Goal: Task Accomplishment & Management: Use online tool/utility

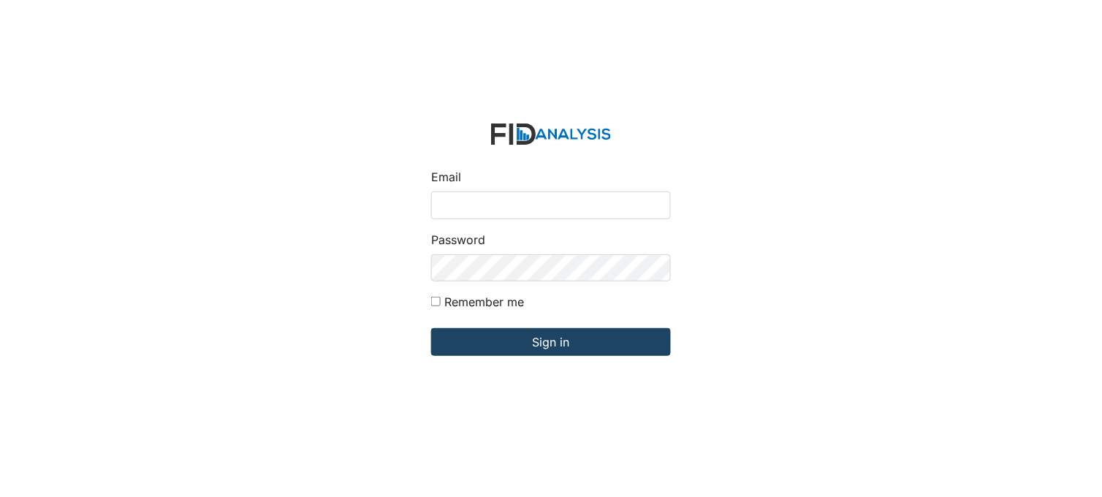
type input "[PERSON_NAME][EMAIL_ADDRESS][DOMAIN_NAME]"
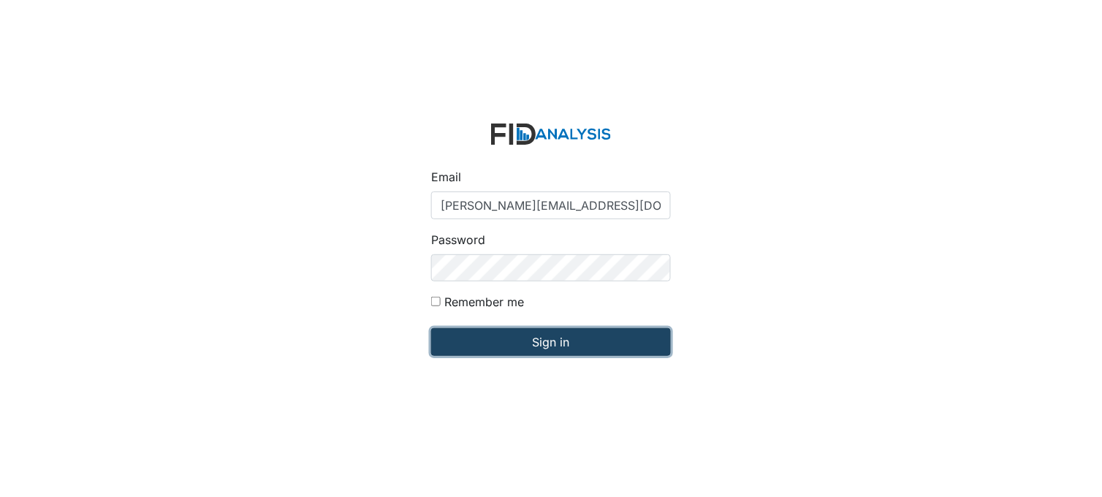
click at [552, 342] on input "Sign in" at bounding box center [551, 342] width 240 height 28
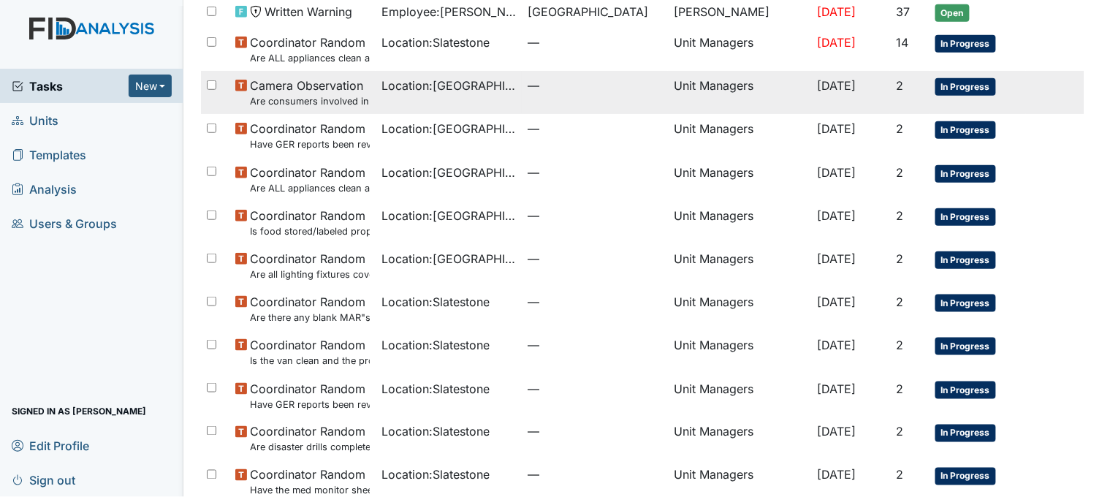
scroll to position [257, 0]
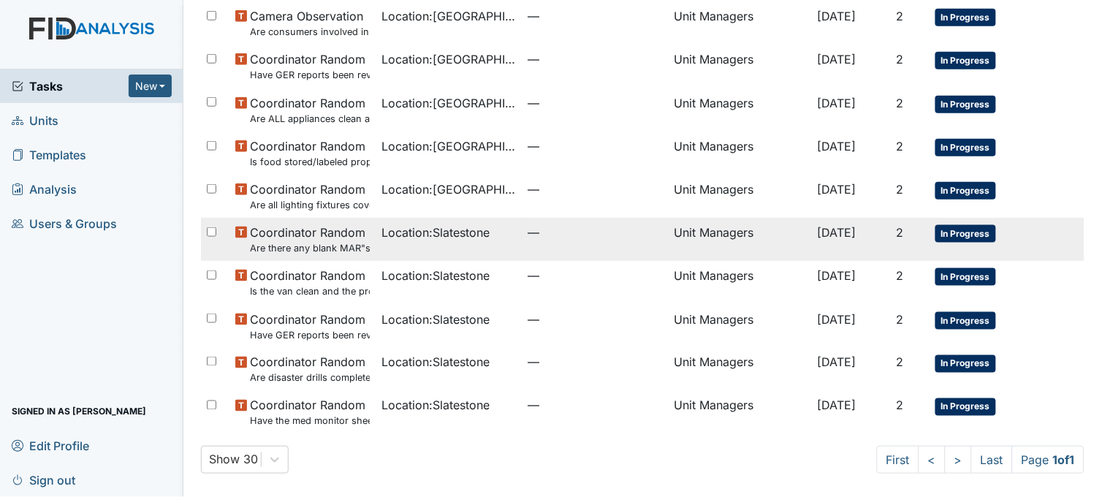
click at [469, 239] on span "Location : Slatestone" at bounding box center [436, 233] width 108 height 18
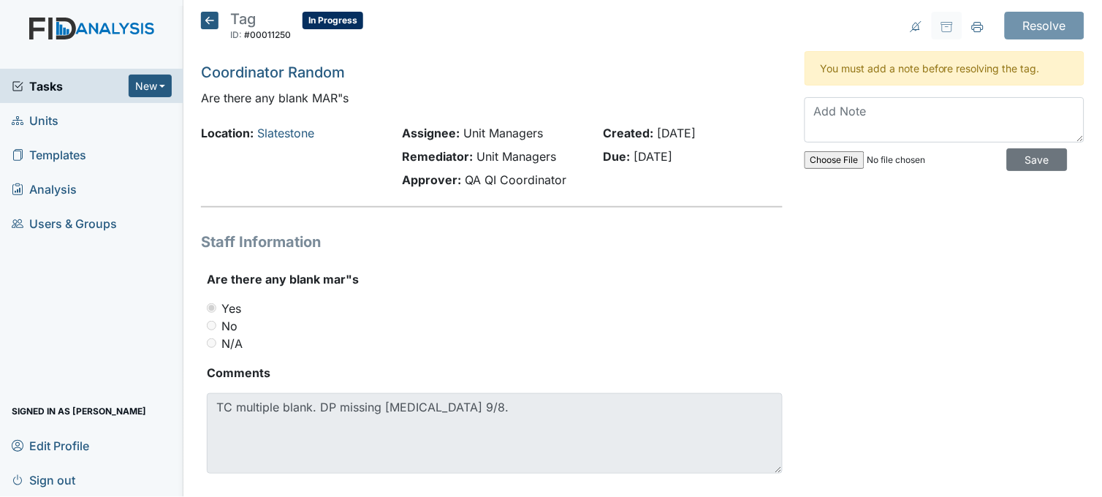
click at [211, 20] on icon at bounding box center [210, 21] width 18 height 18
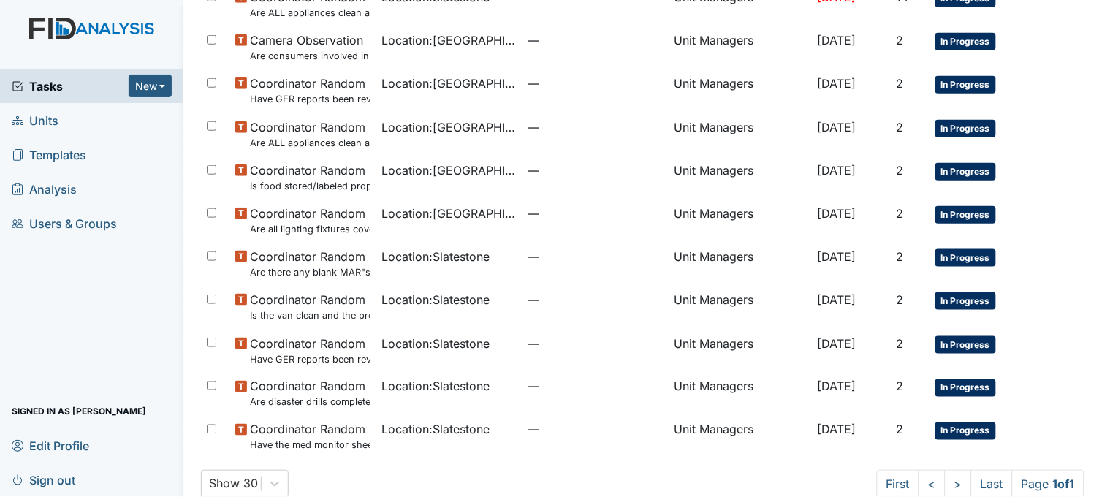
scroll to position [257, 0]
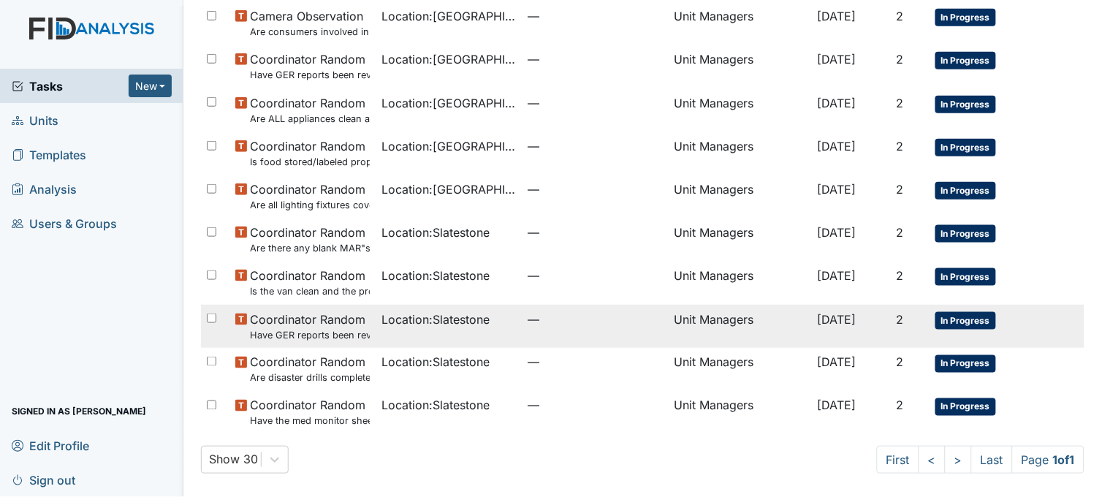
click at [461, 318] on span "Location : Slatestone" at bounding box center [436, 320] width 108 height 18
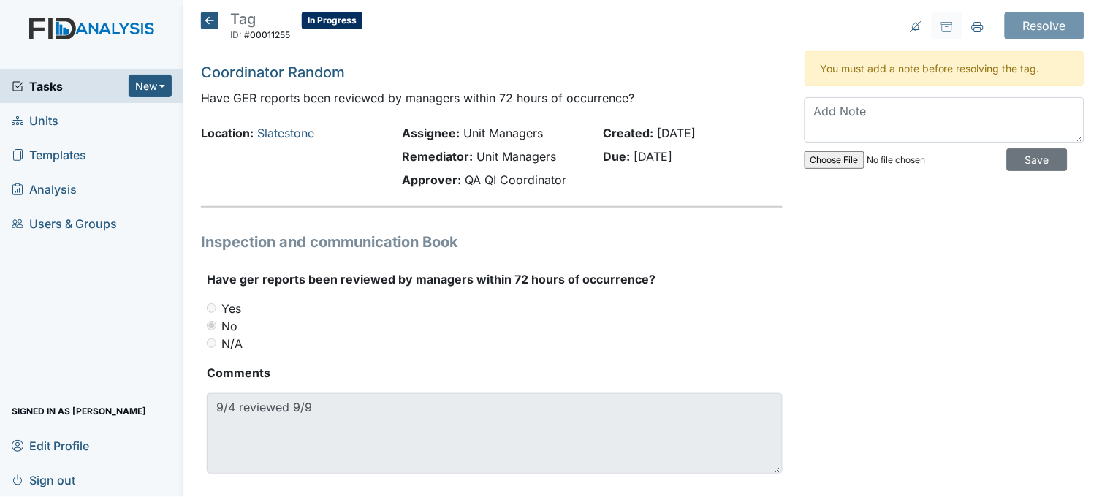
click at [206, 20] on icon at bounding box center [210, 21] width 18 height 18
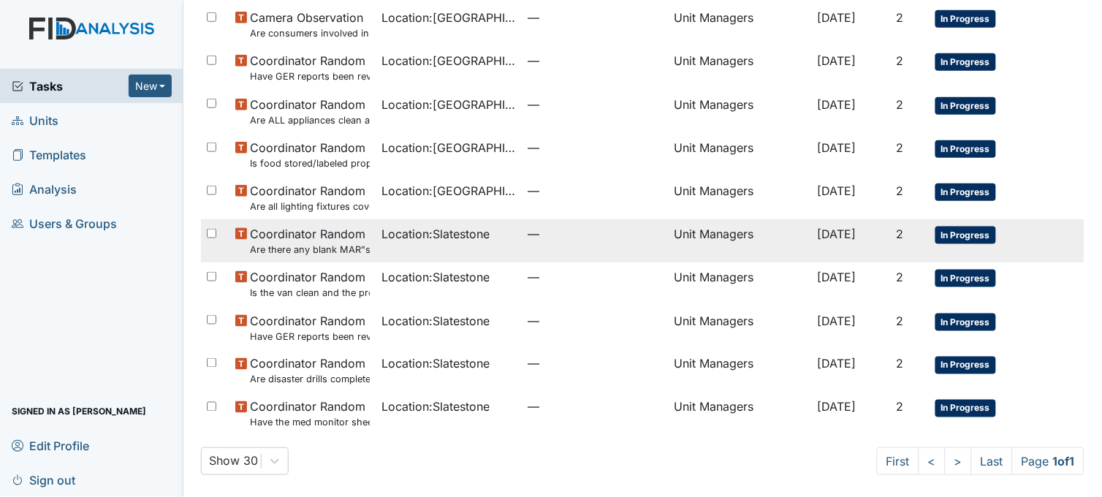
scroll to position [257, 0]
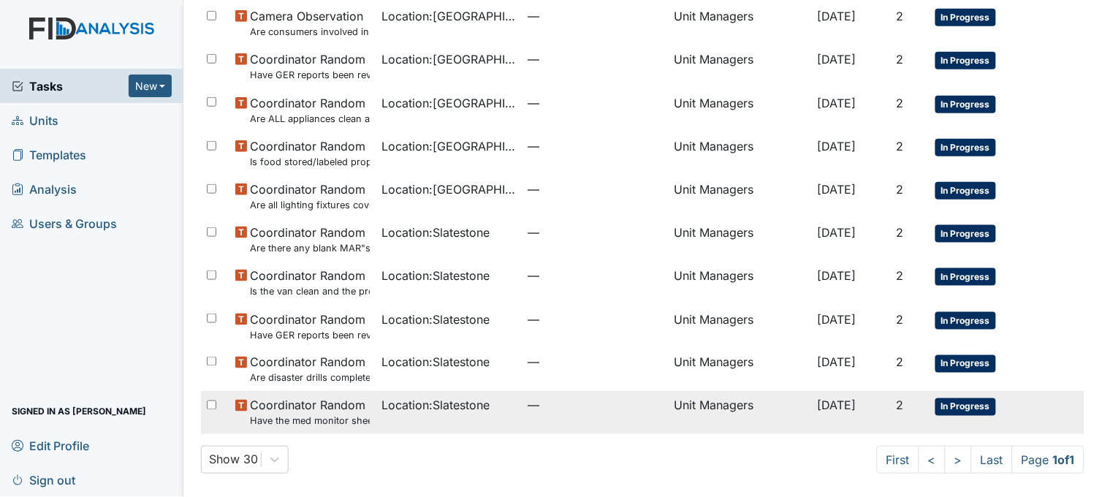
click at [463, 412] on span "Location : Slatestone" at bounding box center [436, 406] width 108 height 18
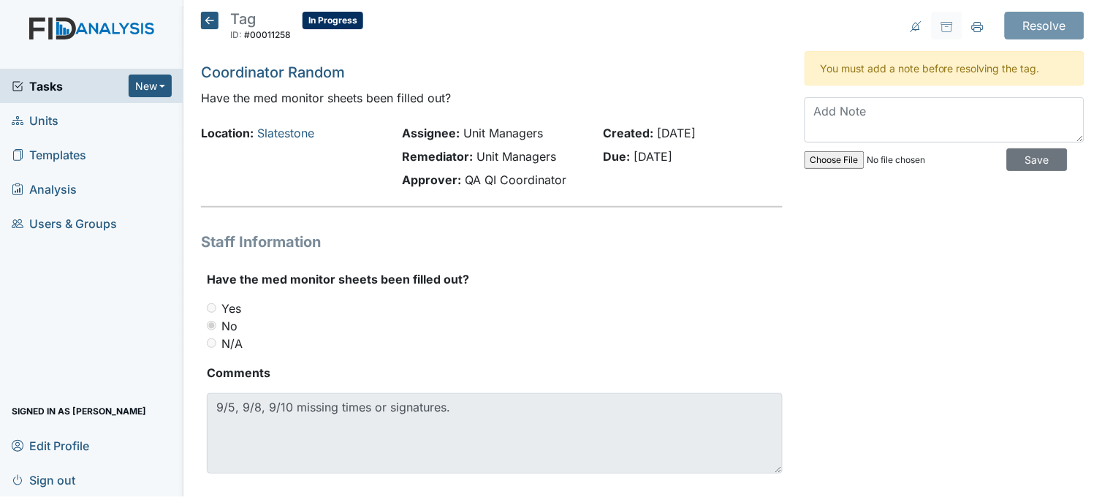
click at [210, 22] on icon at bounding box center [210, 21] width 18 height 18
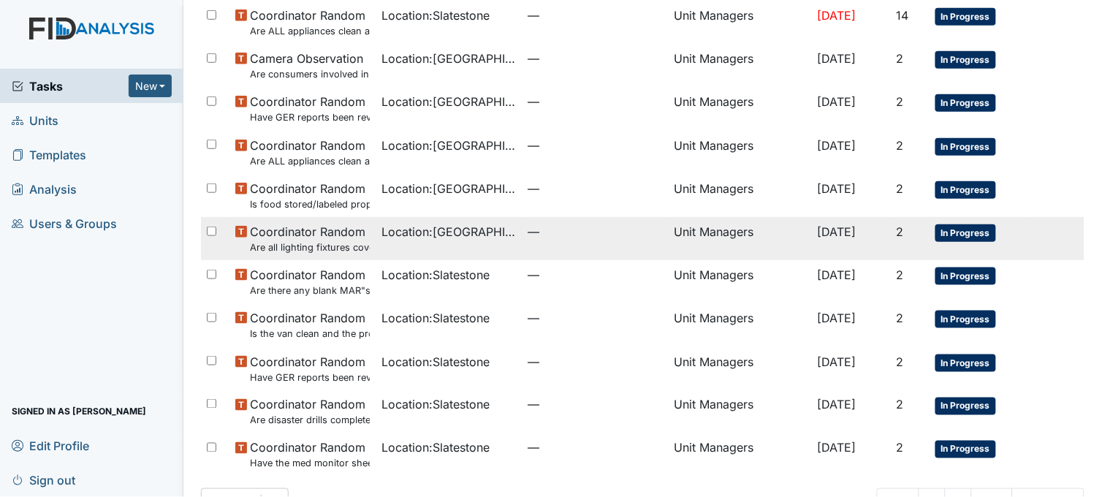
scroll to position [243, 0]
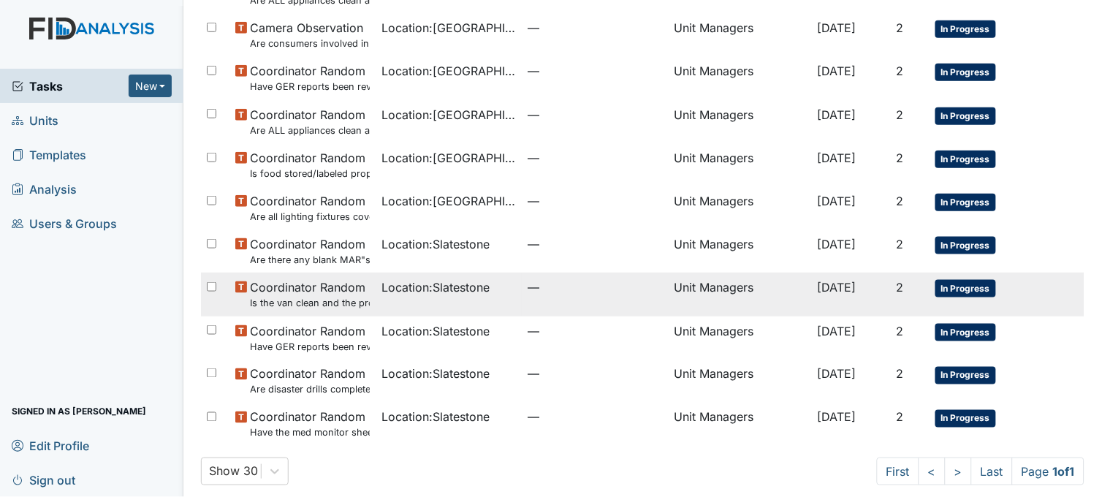
click at [415, 308] on td "Location : Slatestone" at bounding box center [449, 294] width 146 height 43
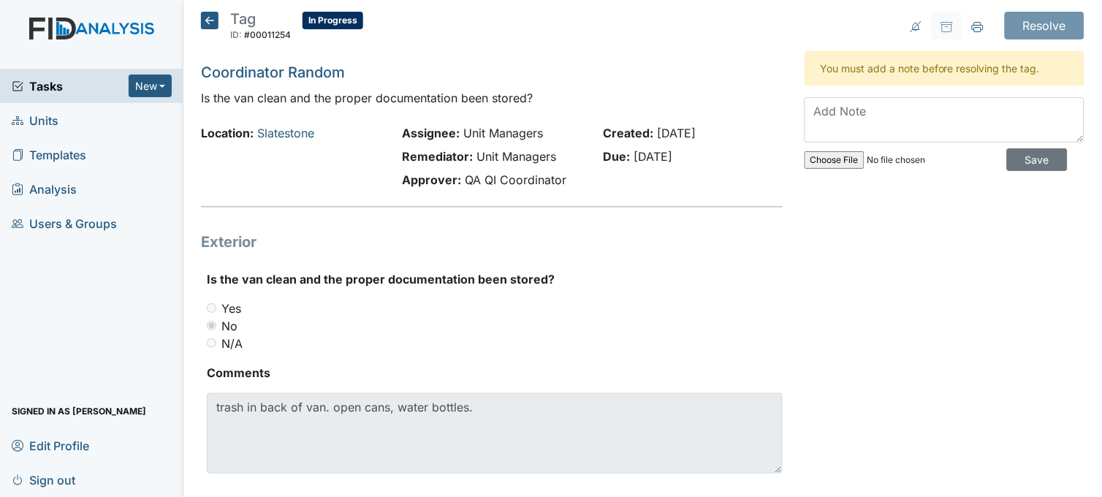
click at [209, 25] on icon at bounding box center [210, 21] width 18 height 18
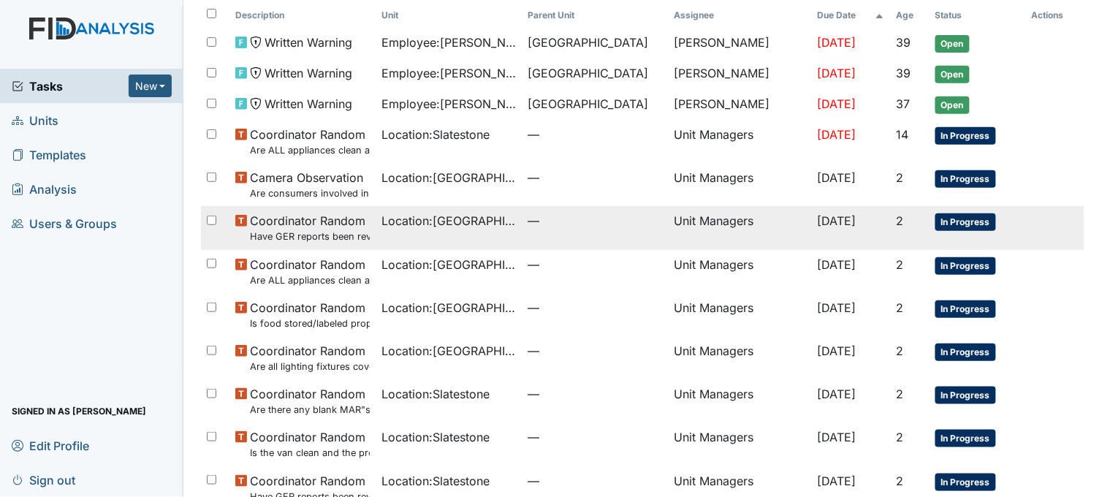
scroll to position [243, 0]
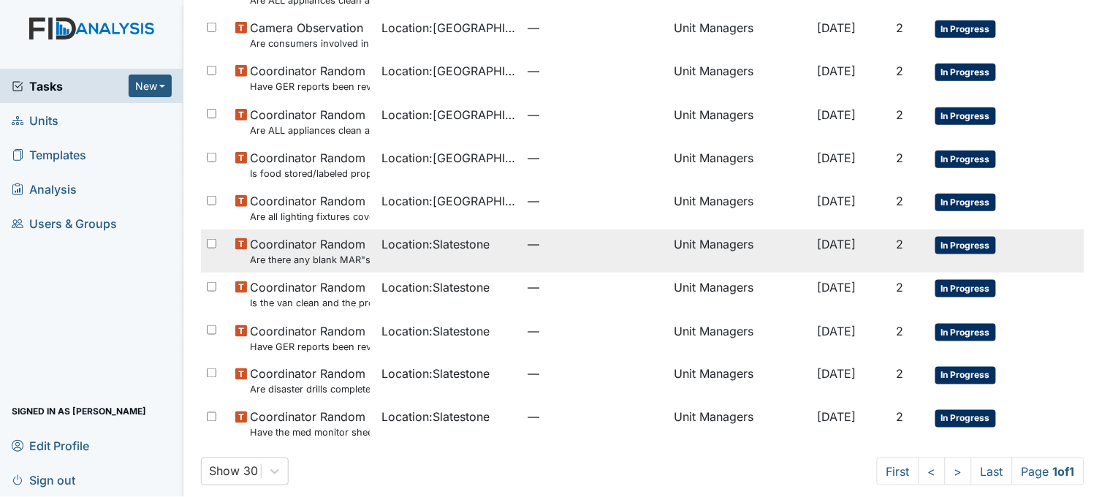
click at [443, 259] on td "Location : Slatestone" at bounding box center [449, 251] width 146 height 43
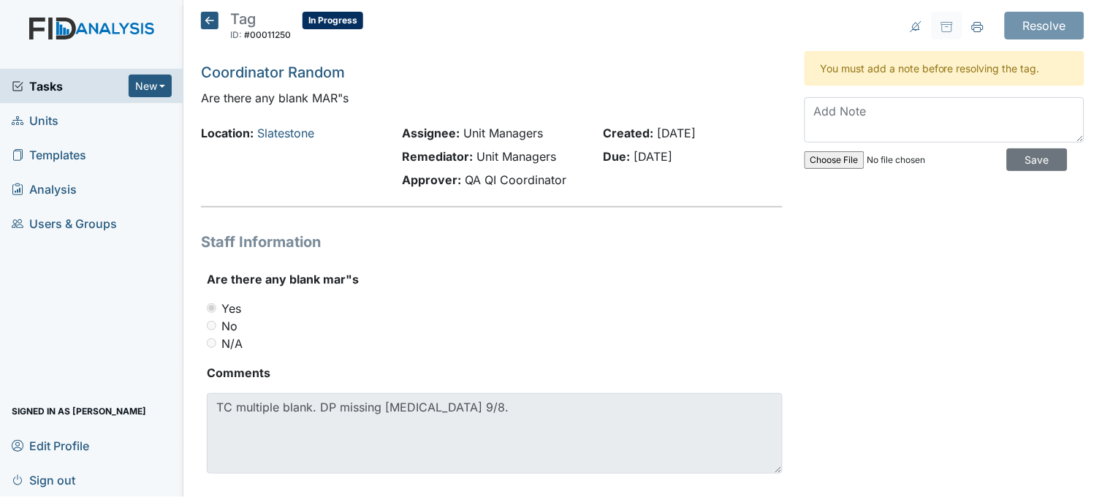
click at [206, 15] on icon at bounding box center [210, 21] width 18 height 18
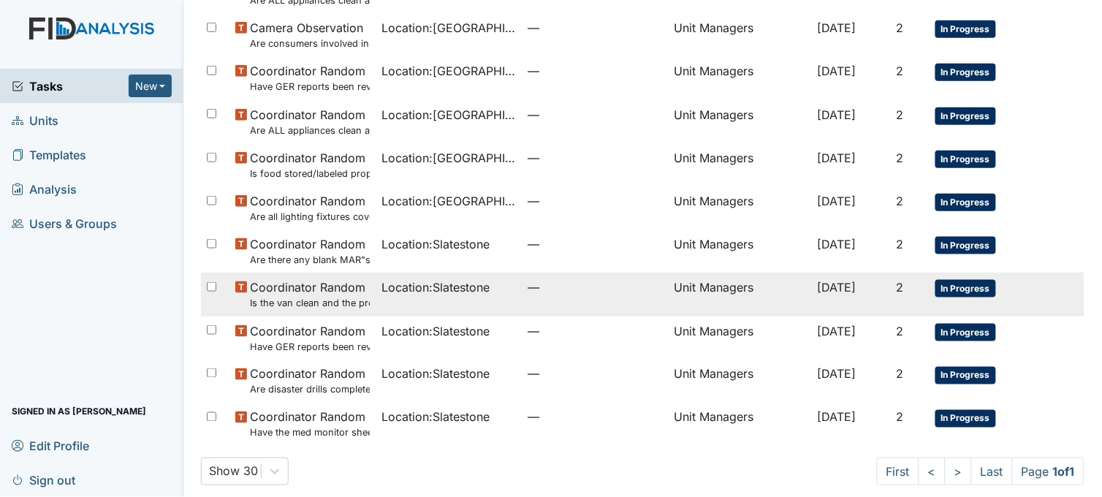
scroll to position [257, 0]
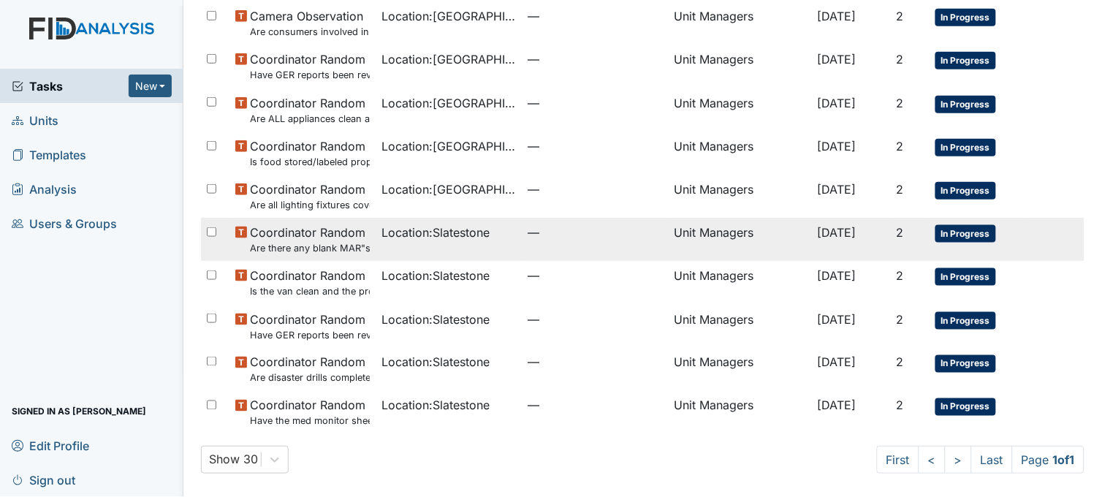
click at [420, 242] on td "Location : Slatestone" at bounding box center [449, 239] width 146 height 43
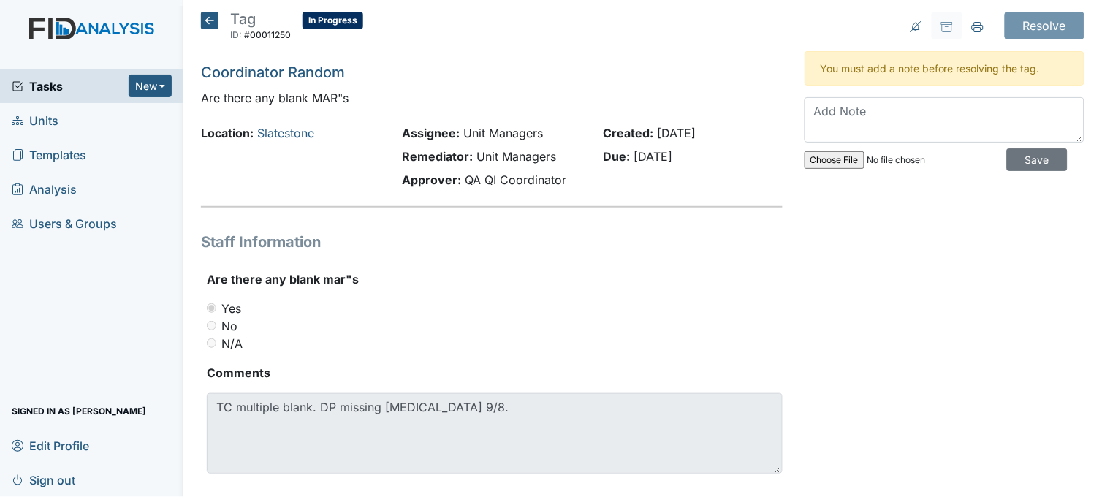
click at [213, 19] on icon at bounding box center [210, 21] width 18 height 18
